Goal: Navigation & Orientation: Go to known website

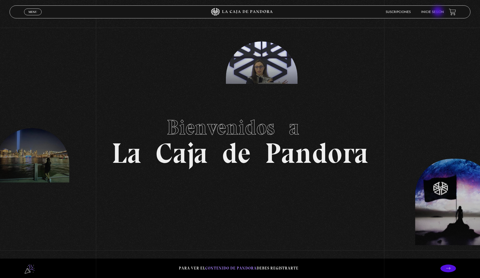
click at [439, 12] on link "Inicie sesión" at bounding box center [432, 12] width 23 height 3
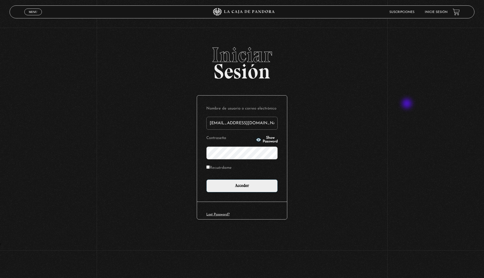
type input "ale.98-@hotmail.com"
click at [206, 179] on input "Acceder" at bounding box center [241, 185] width 71 height 13
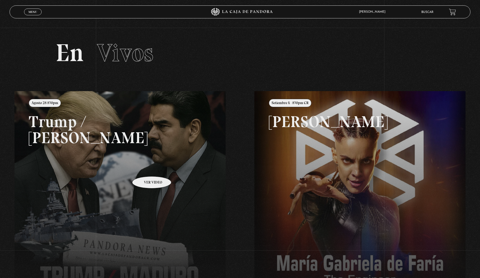
click at [143, 169] on link at bounding box center [254, 230] width 480 height 278
